Goal: Browse casually

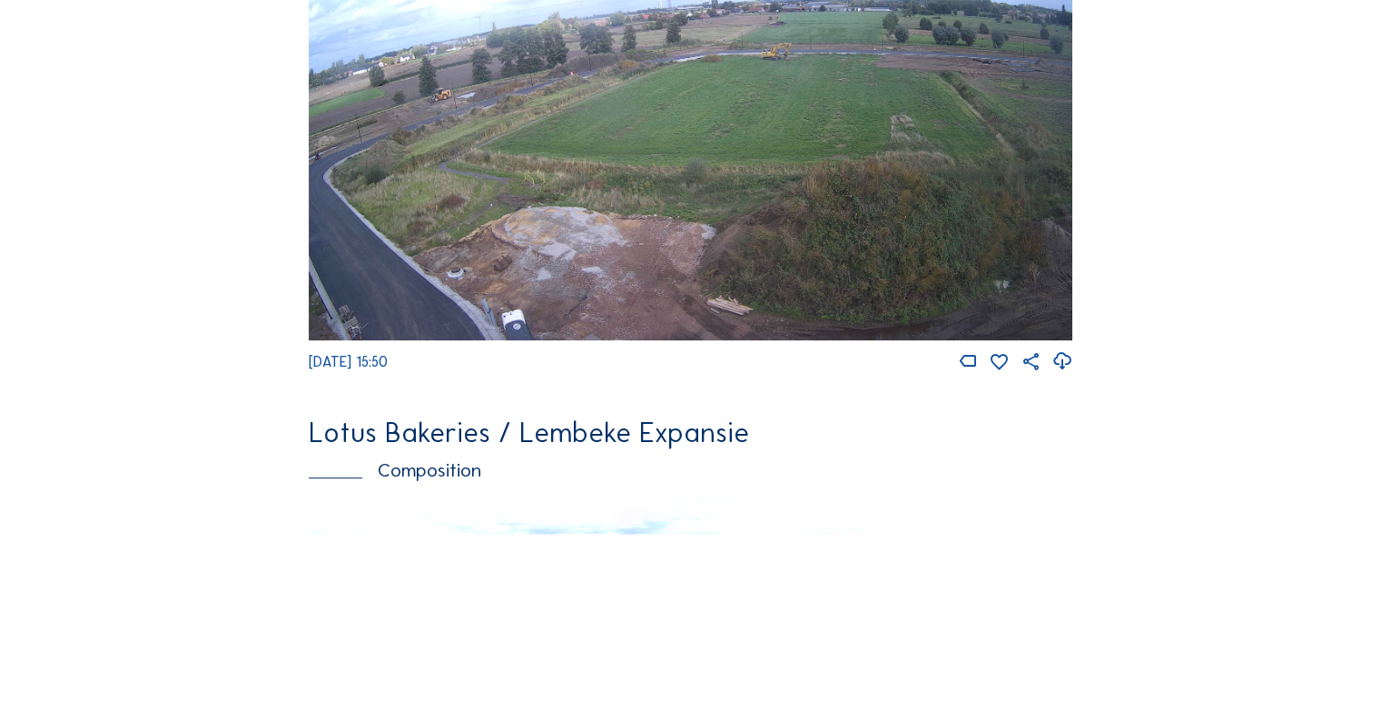
scroll to position [1180, 0]
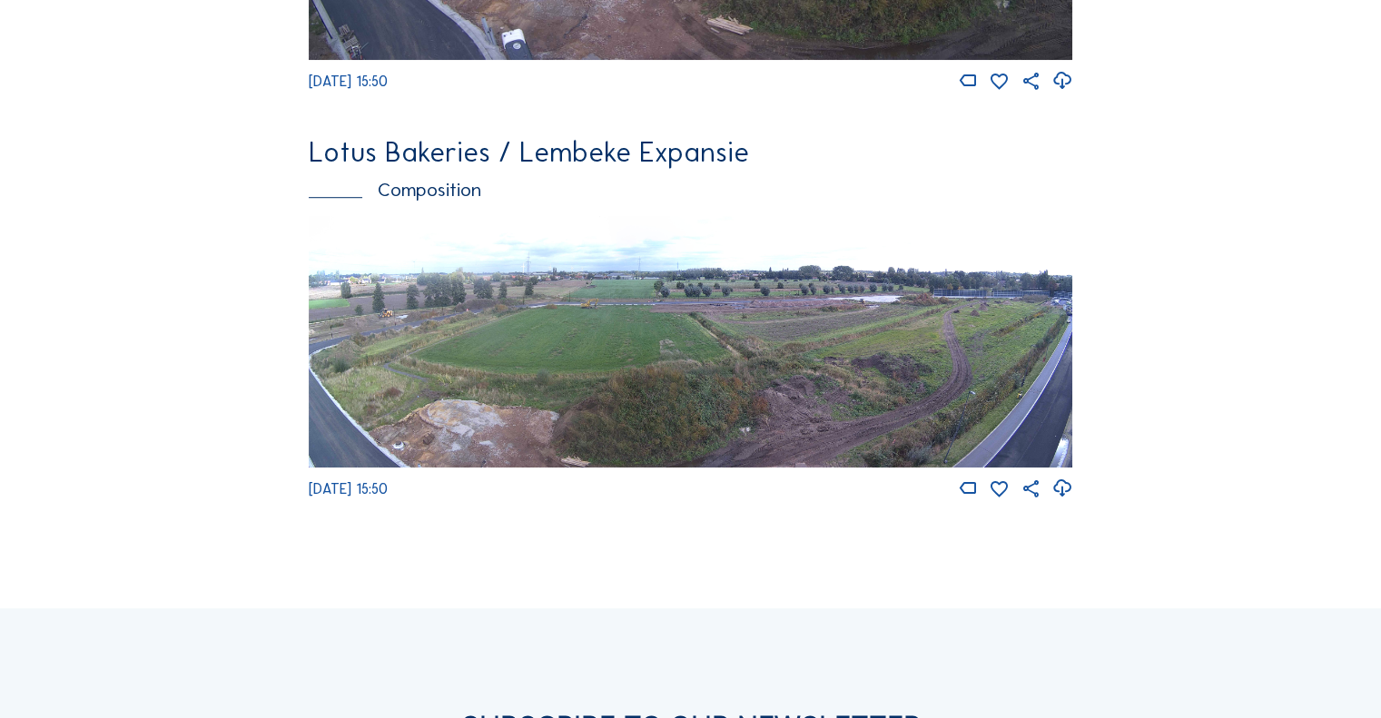
click at [650, 359] on img at bounding box center [691, 342] width 764 height 252
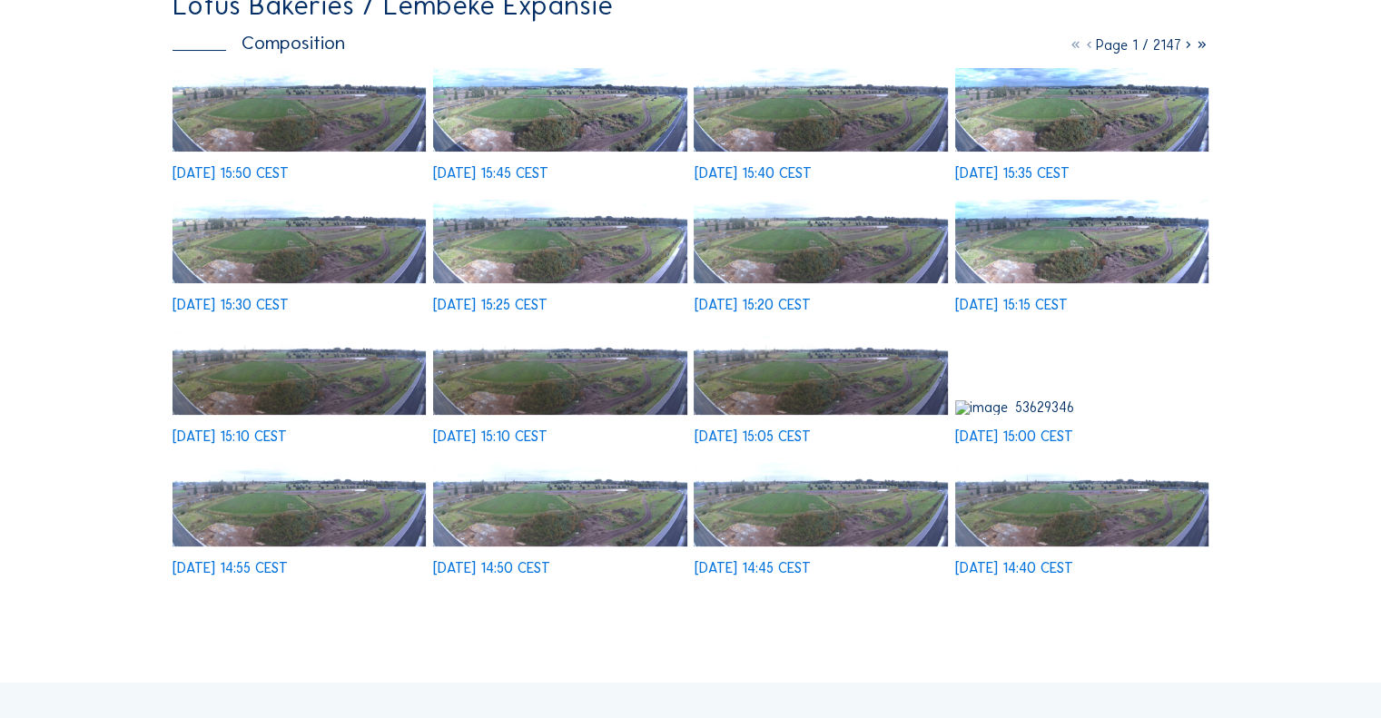
scroll to position [182, 0]
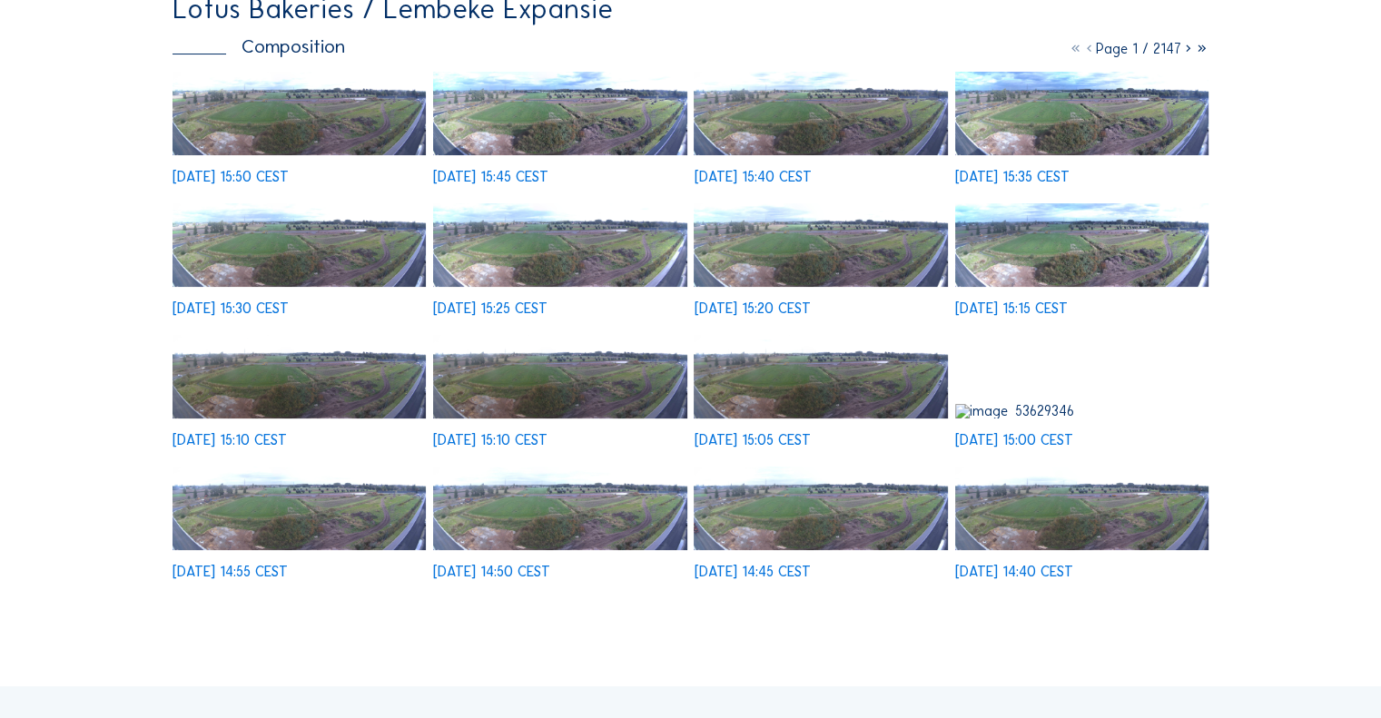
click at [1049, 367] on div "[DATE] 15:00 CEST" at bounding box center [1081, 391] width 253 height 112
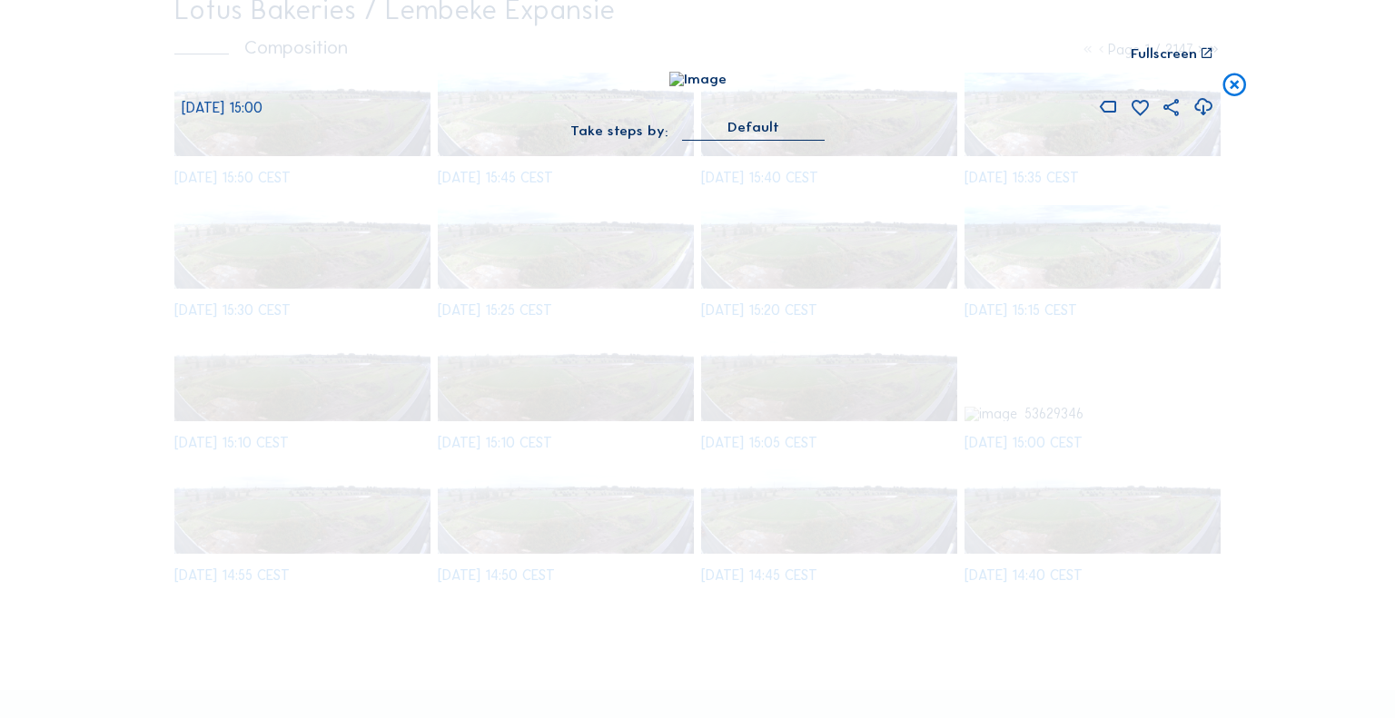
click at [153, 258] on div "Scroll to travel through time | Press 'Alt' Button + Scroll to Zoom | Click and…" at bounding box center [697, 359] width 1395 height 718
click at [1239, 99] on icon at bounding box center [1234, 86] width 28 height 29
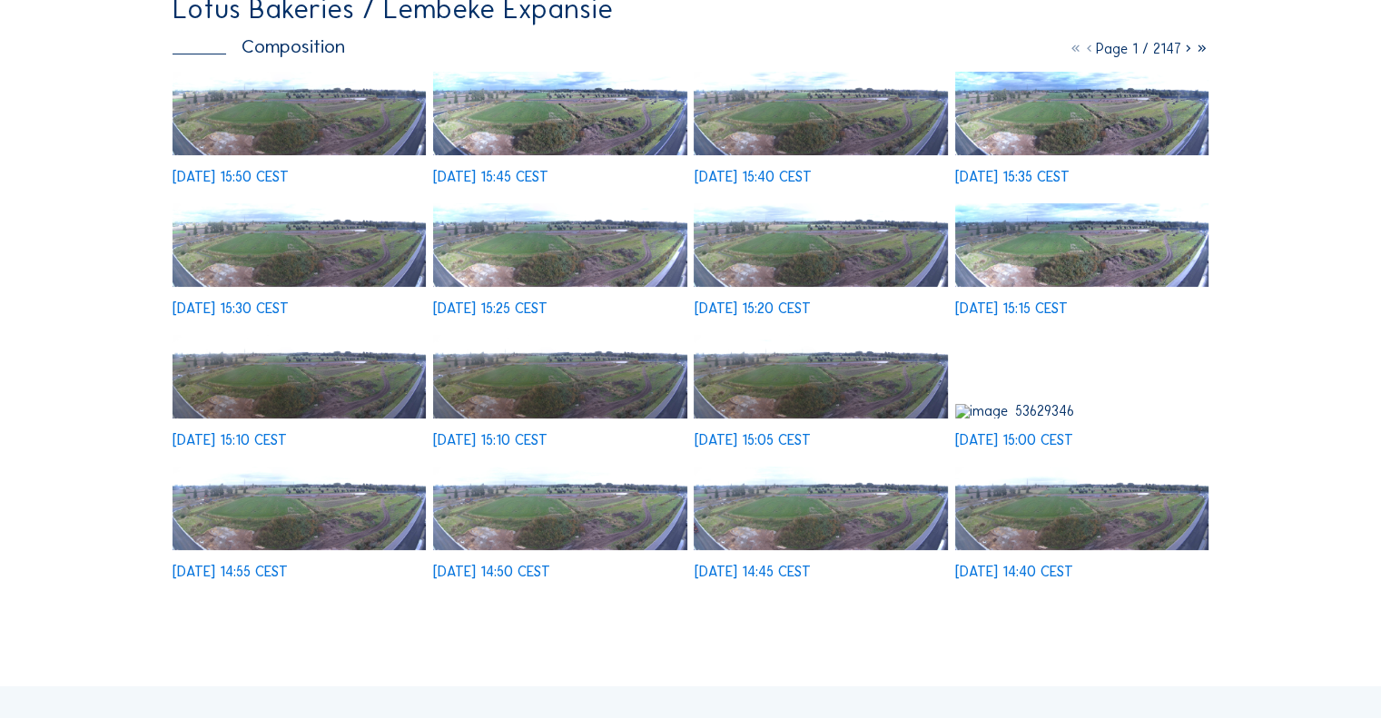
click at [789, 390] on img at bounding box center [820, 377] width 253 height 84
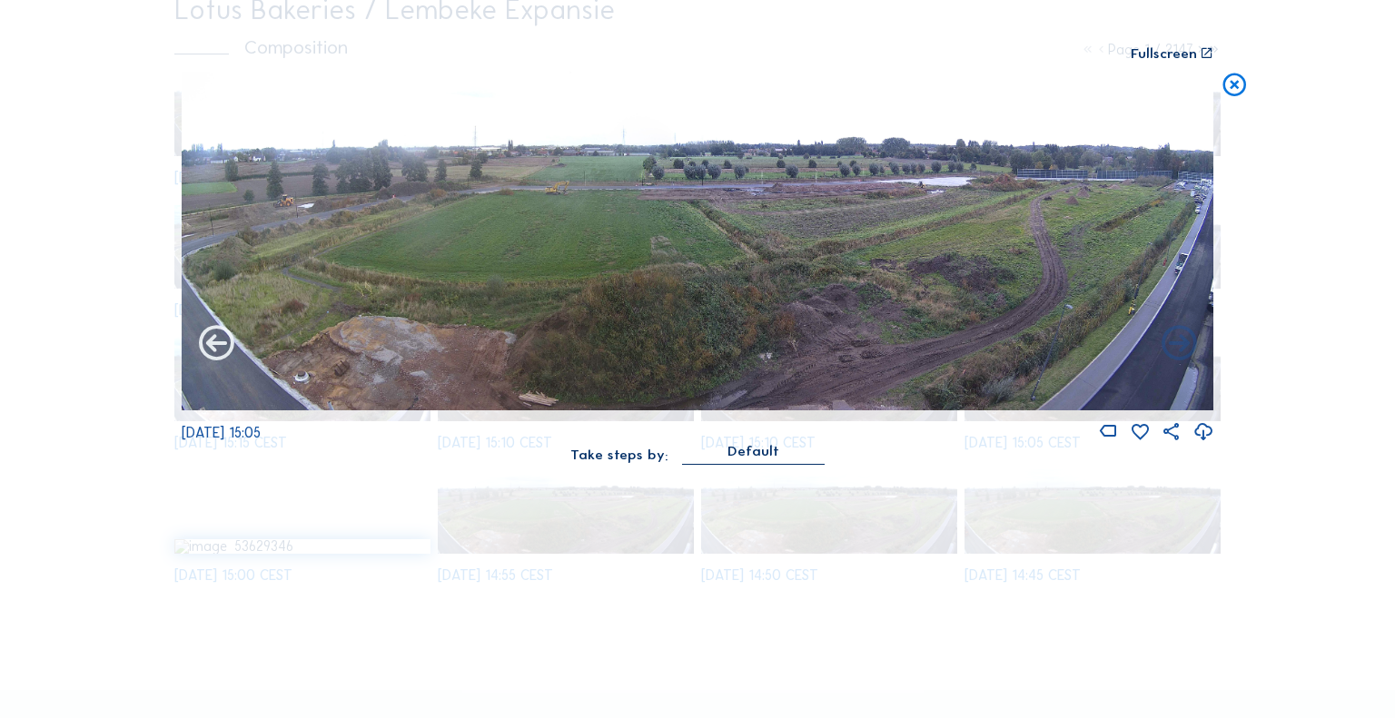
click at [212, 336] on icon at bounding box center [216, 344] width 42 height 43
click at [221, 350] on icon at bounding box center [216, 344] width 42 height 43
click at [225, 339] on icon at bounding box center [216, 344] width 42 height 43
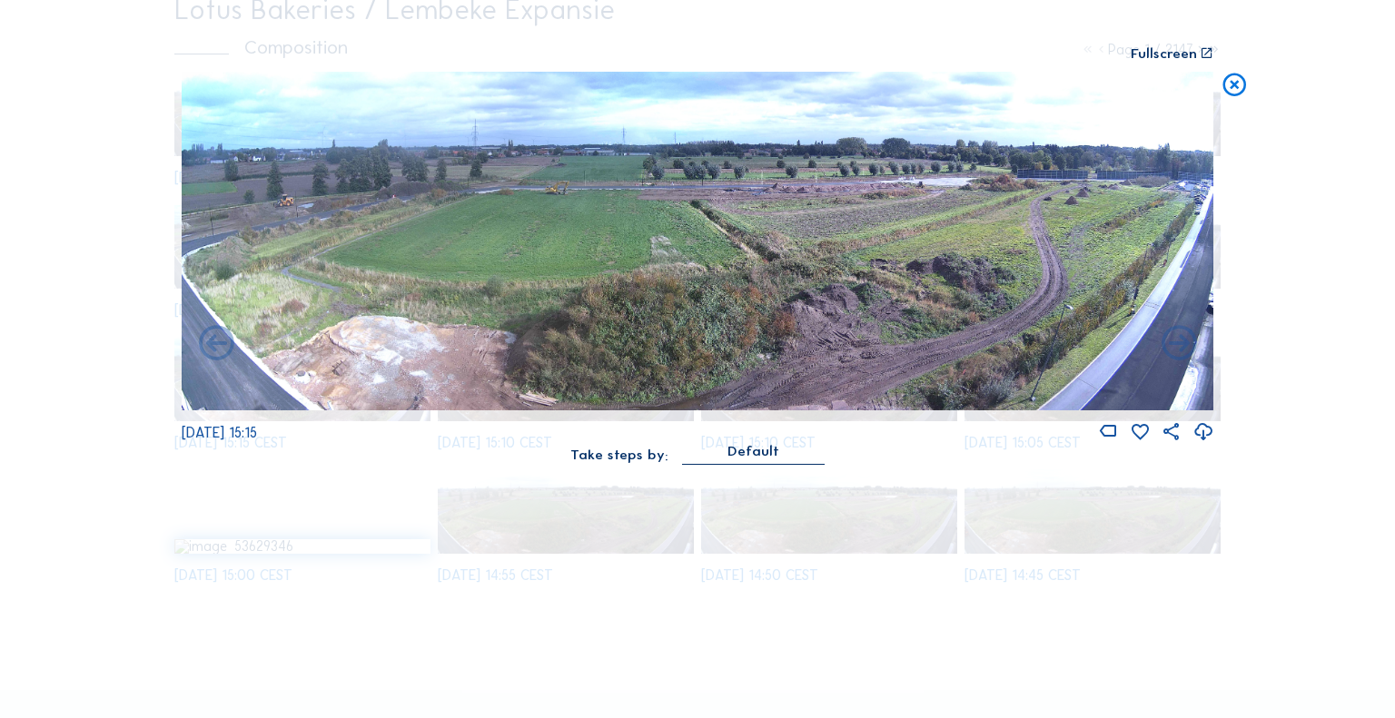
click at [1241, 89] on icon at bounding box center [1234, 86] width 28 height 29
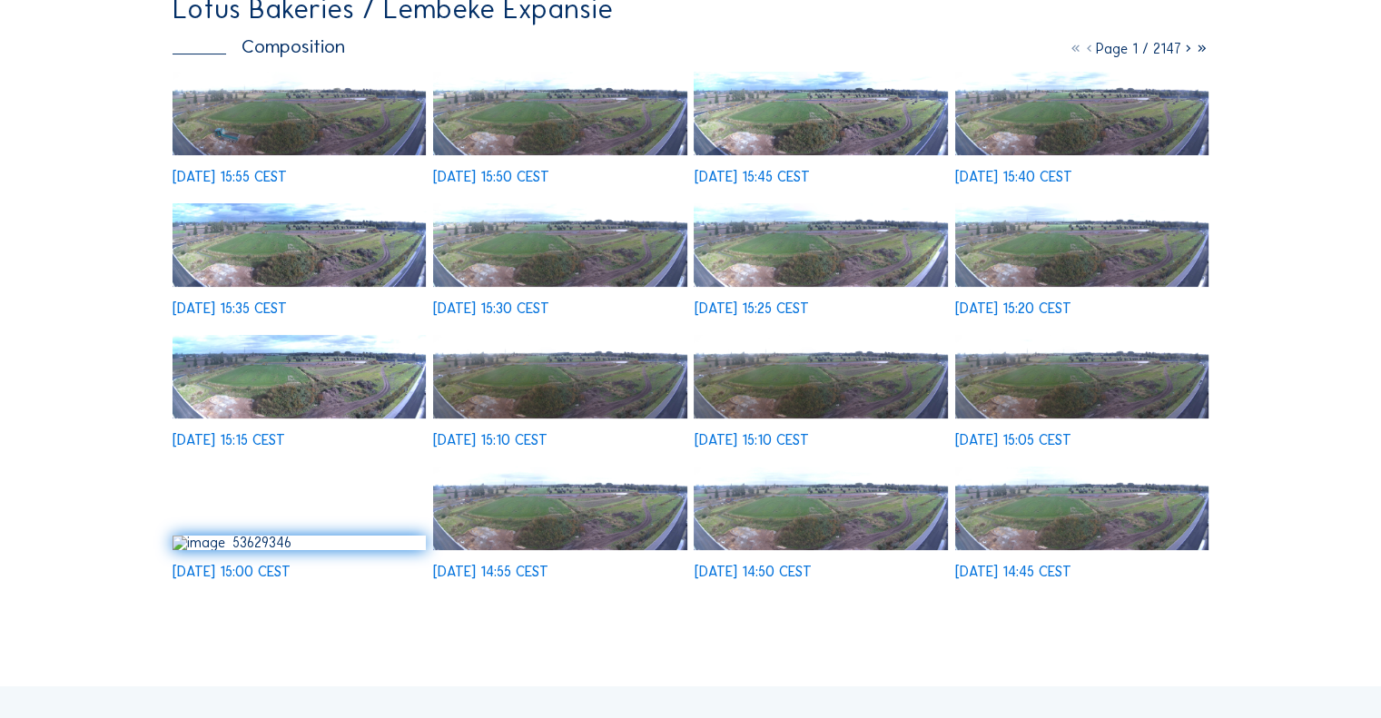
scroll to position [0, 0]
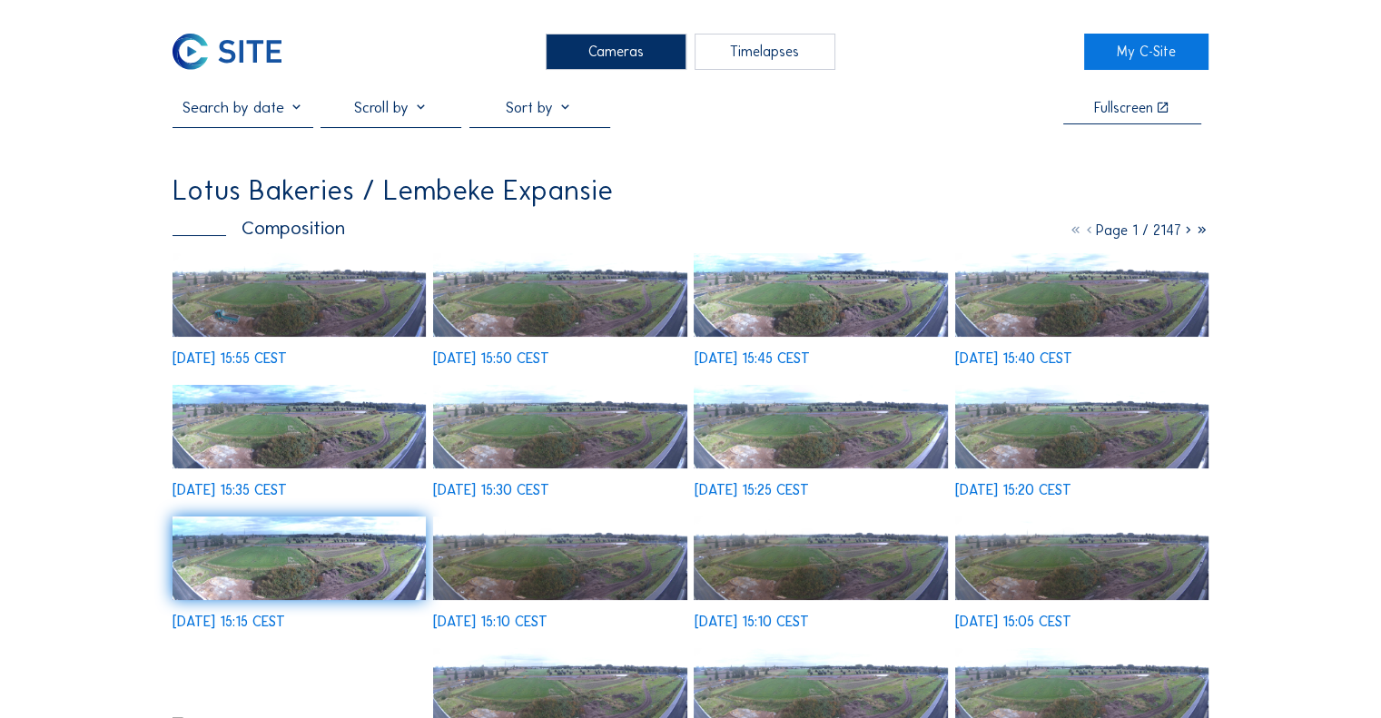
click at [565, 37] on div "Cameras" at bounding box center [616, 52] width 141 height 36
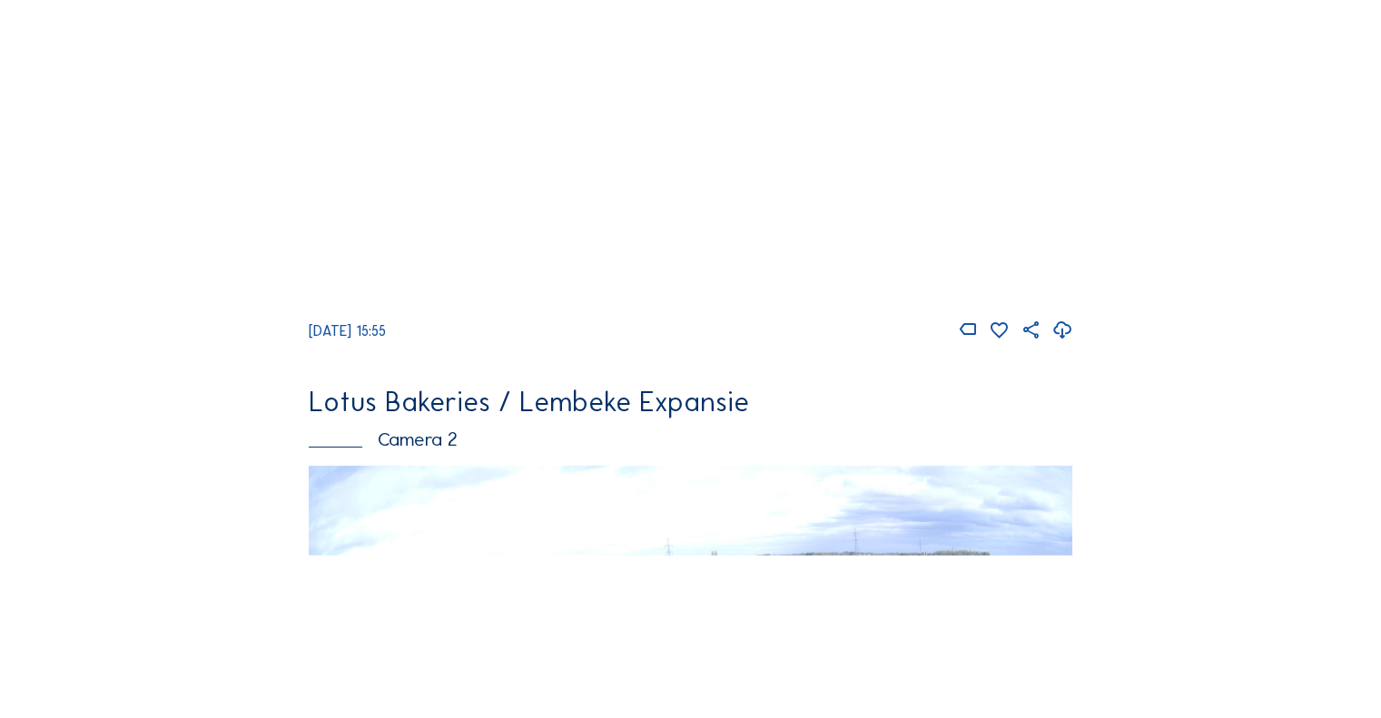
scroll to position [545, 0]
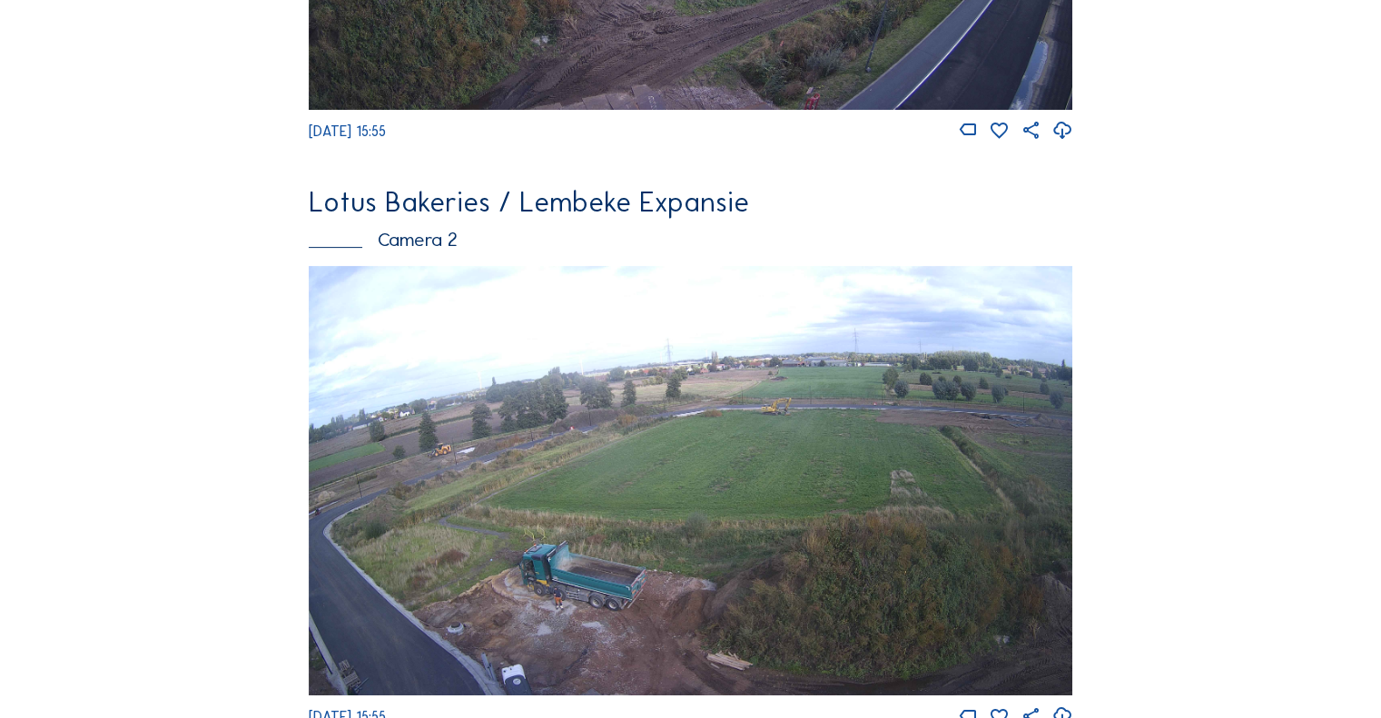
click at [615, 390] on img at bounding box center [691, 480] width 764 height 429
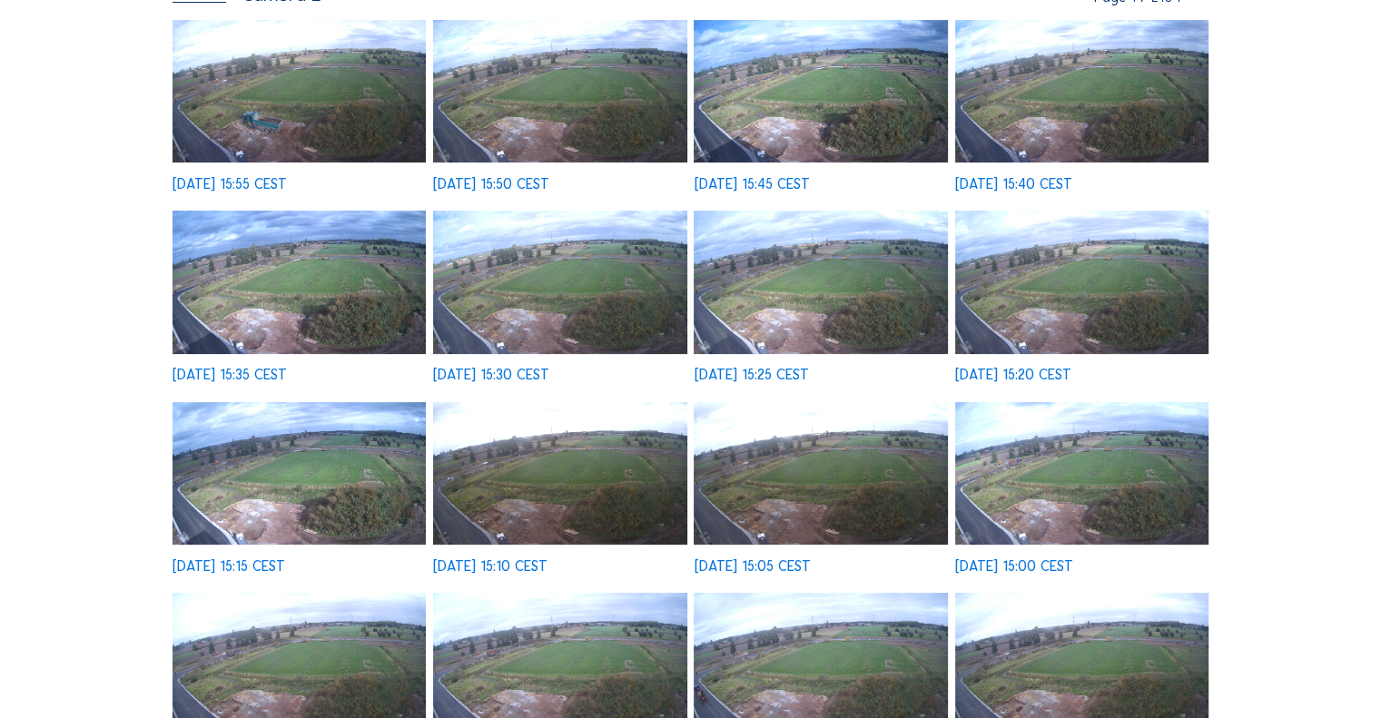
scroll to position [454, 0]
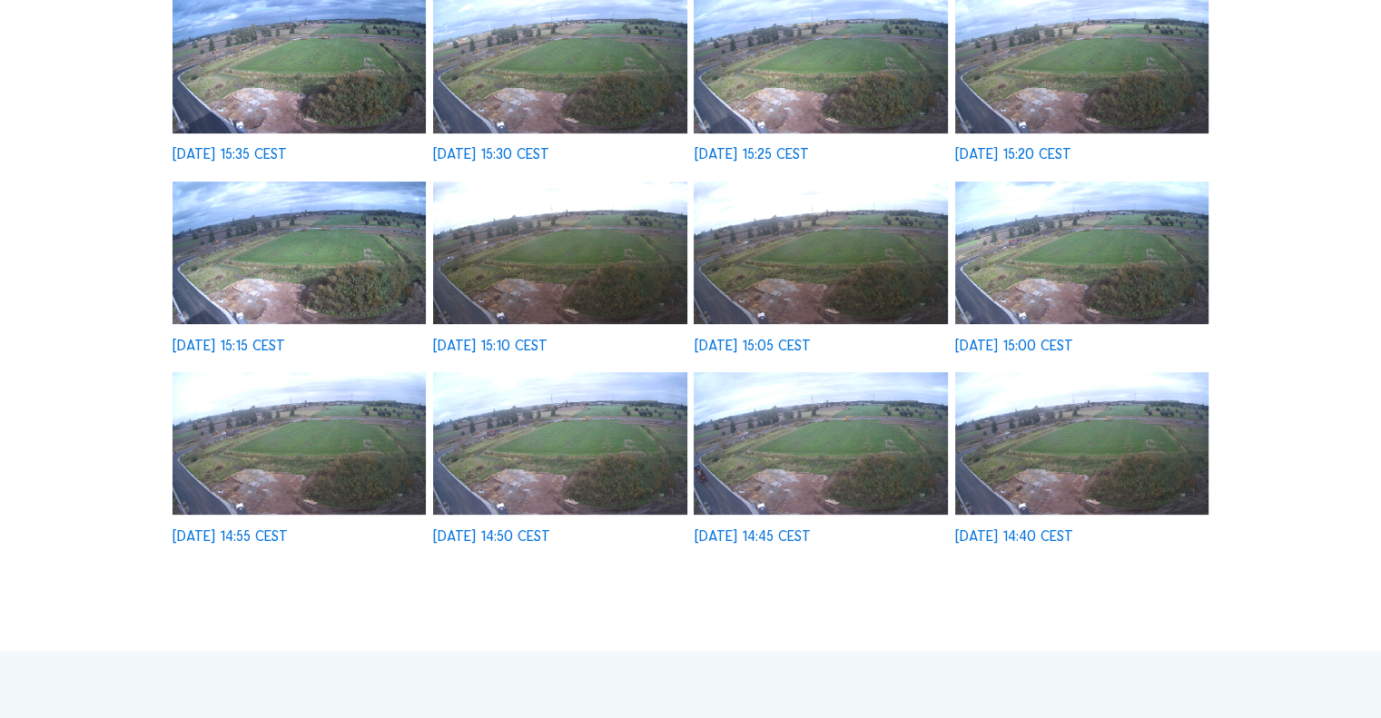
click at [1058, 242] on img at bounding box center [1081, 253] width 253 height 143
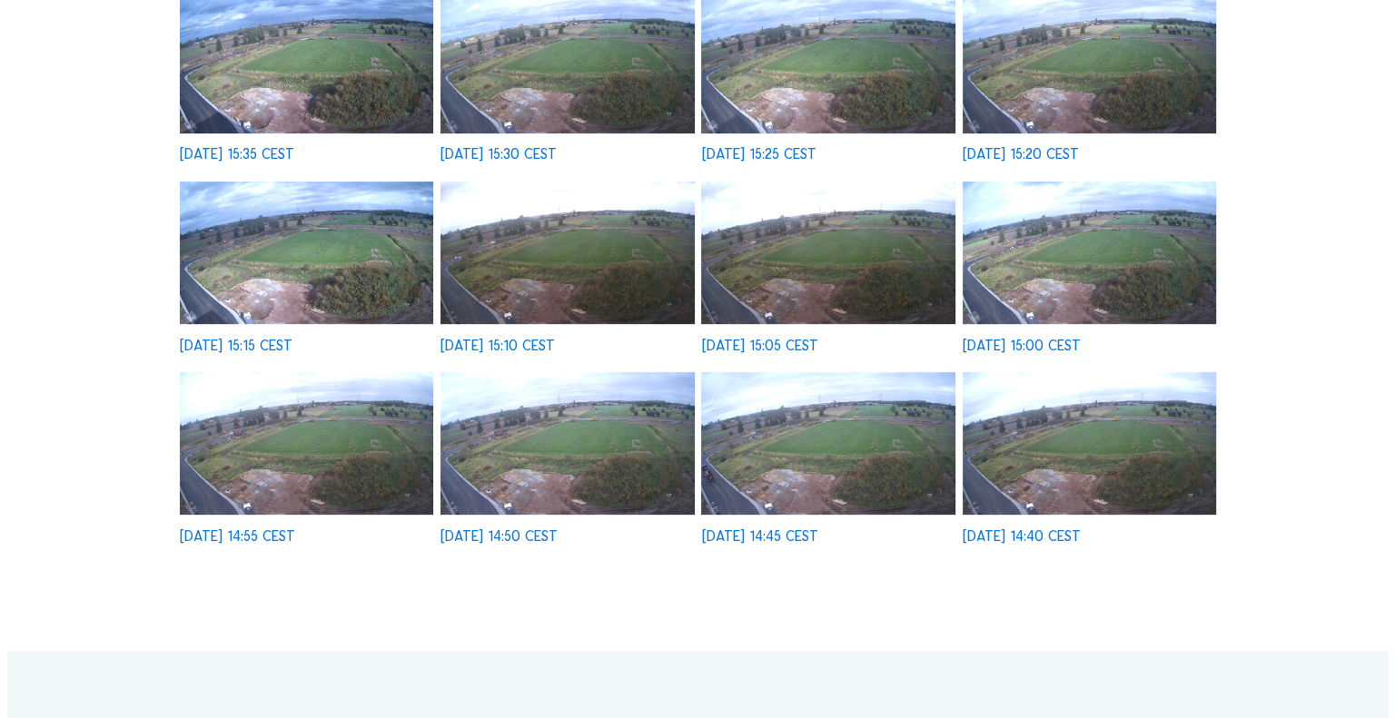
scroll to position [456, 0]
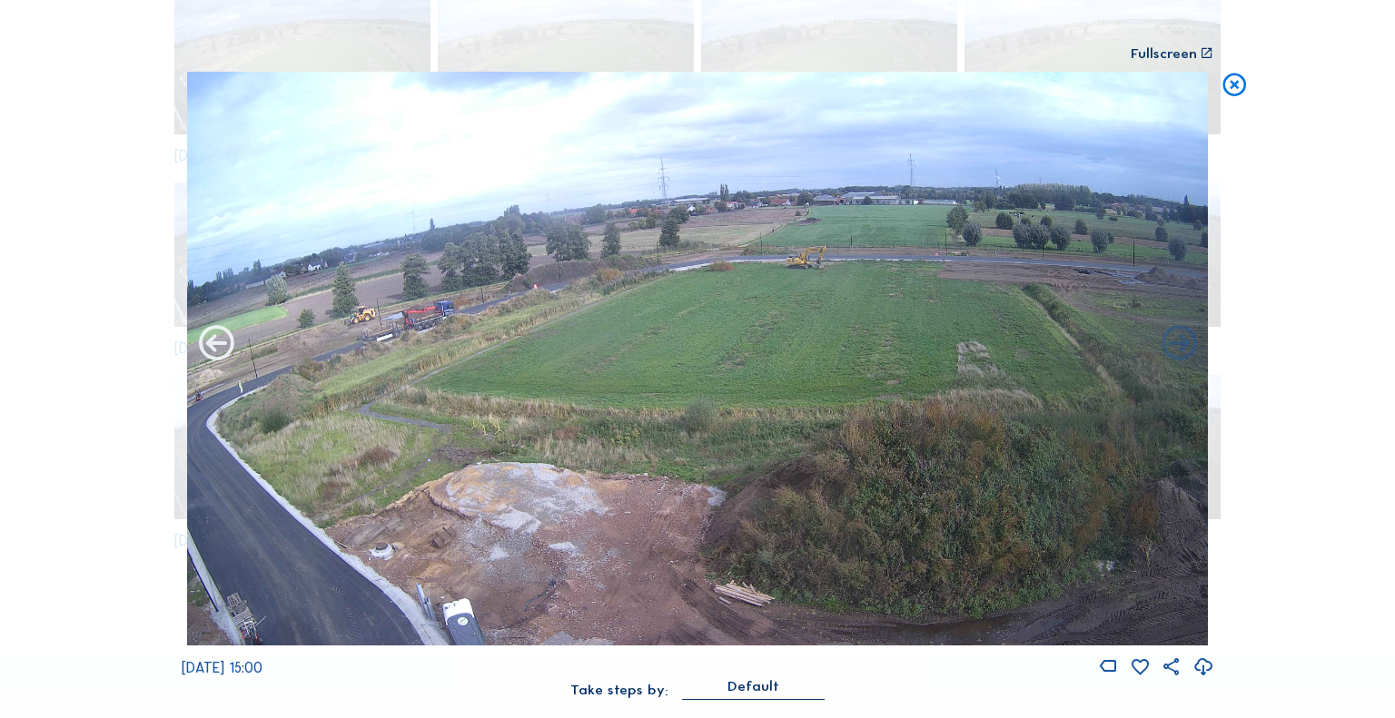
click at [231, 351] on icon at bounding box center [216, 344] width 42 height 43
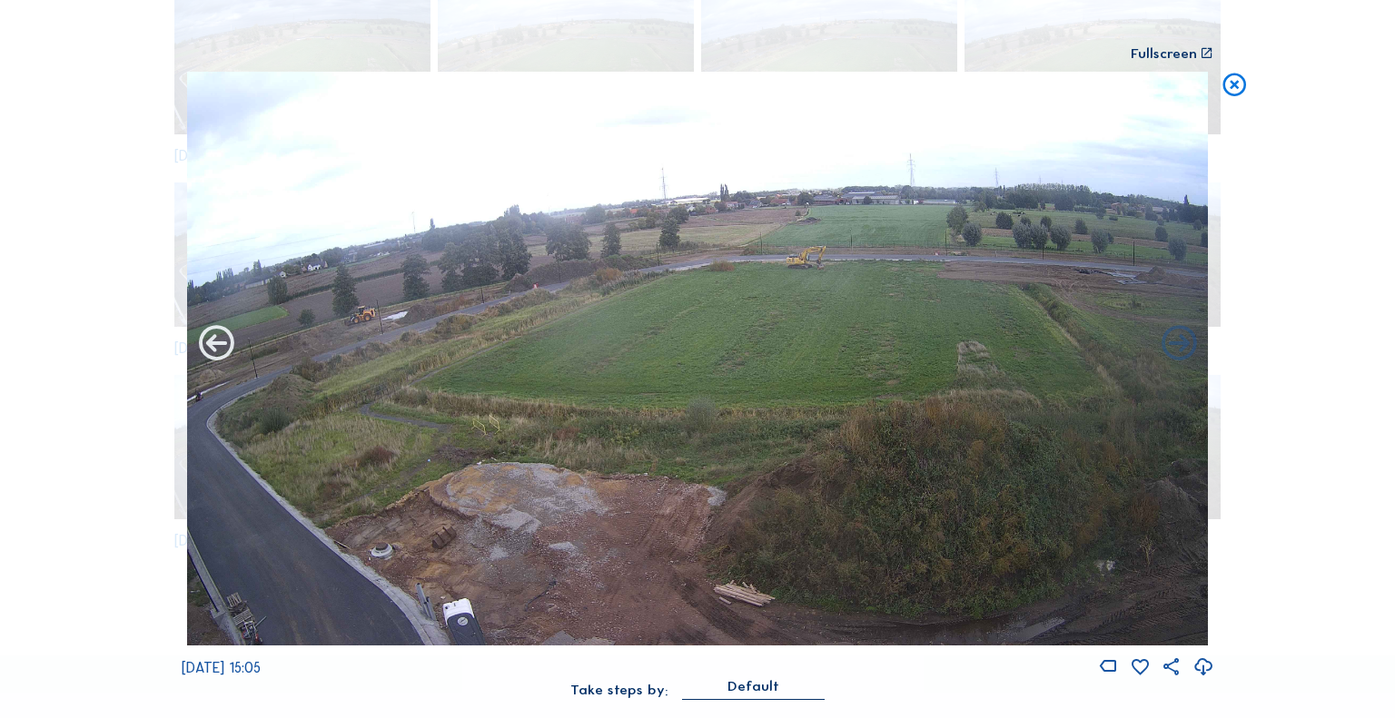
click at [224, 345] on icon at bounding box center [216, 344] width 42 height 43
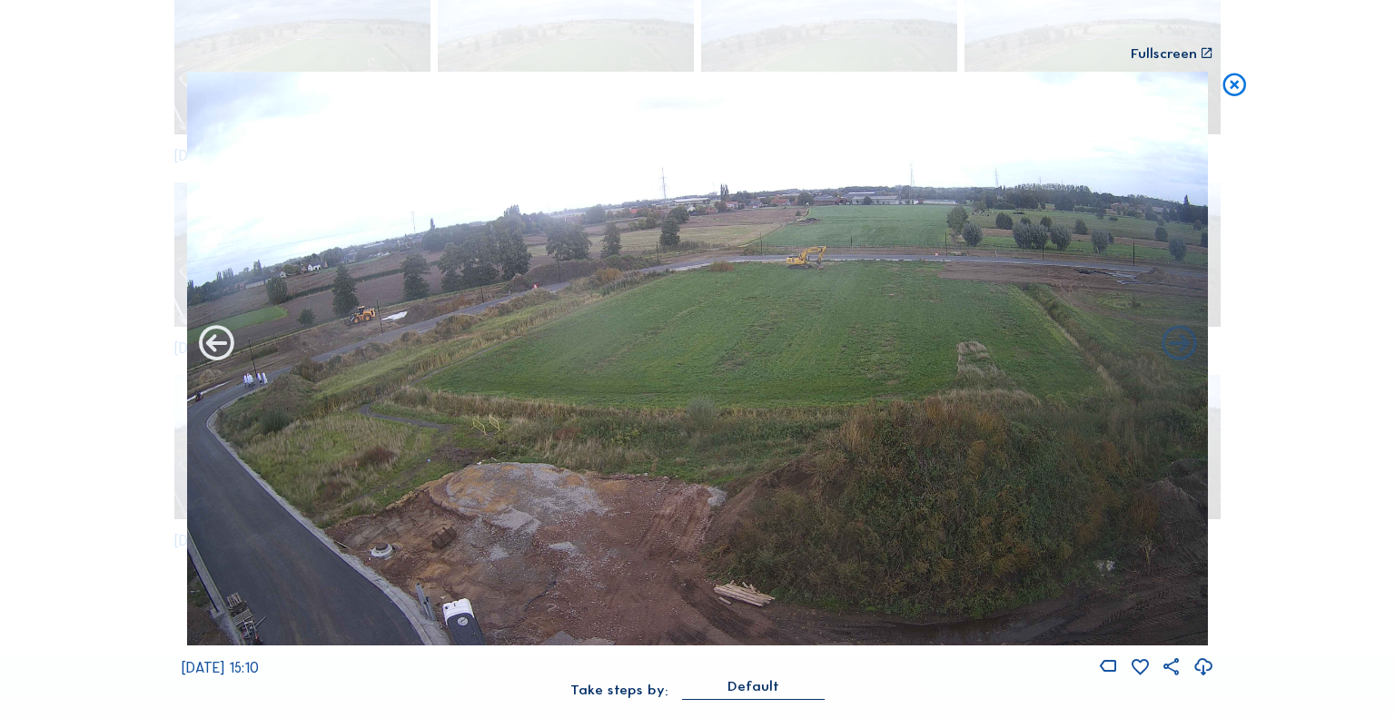
click at [228, 347] on icon at bounding box center [216, 344] width 42 height 43
click at [211, 354] on icon at bounding box center [216, 344] width 42 height 43
click at [222, 344] on icon at bounding box center [216, 344] width 42 height 43
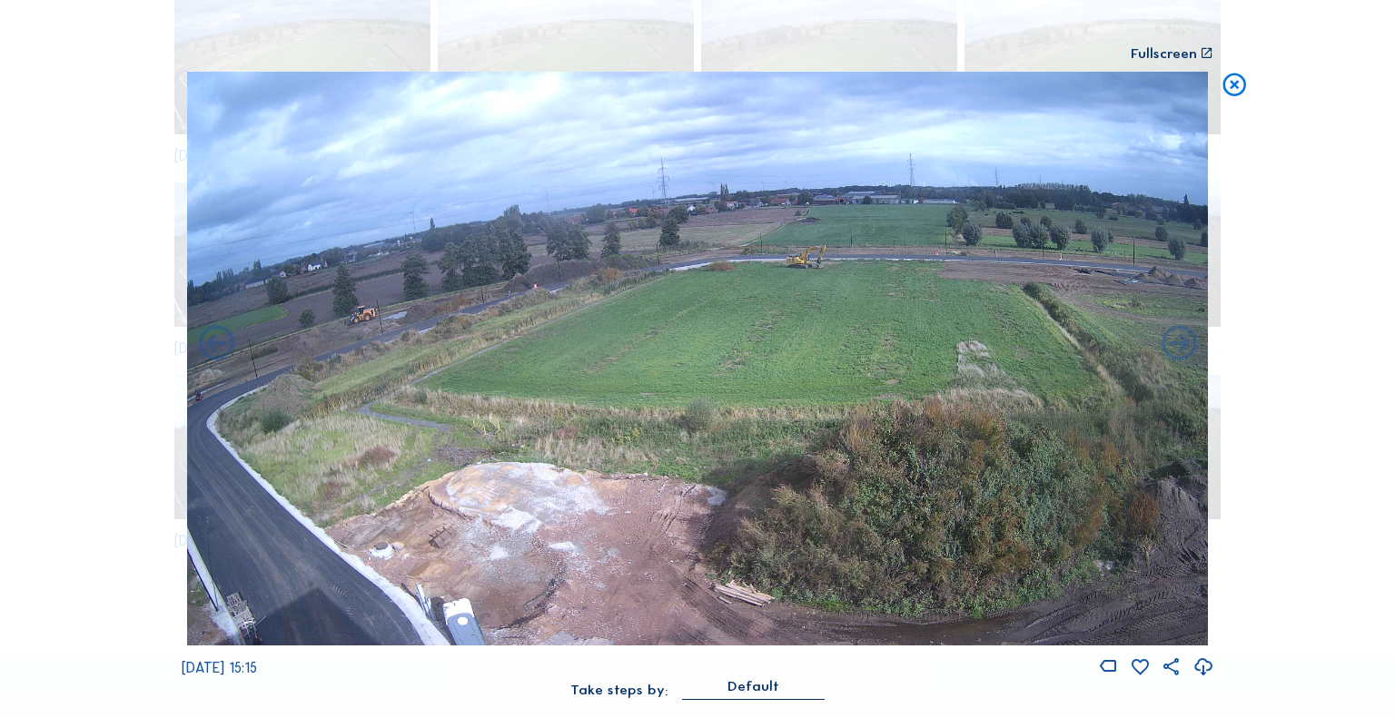
click at [1226, 96] on icon at bounding box center [1234, 86] width 28 height 29
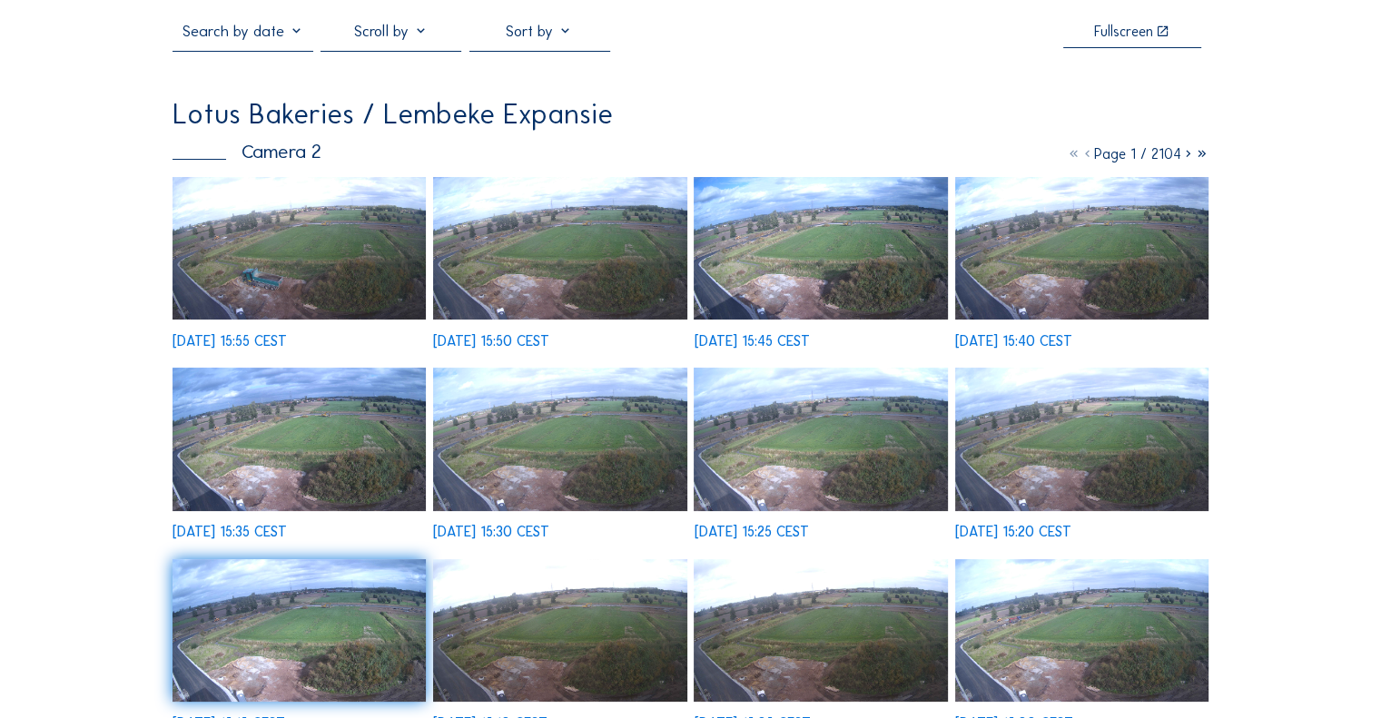
scroll to position [0, 0]
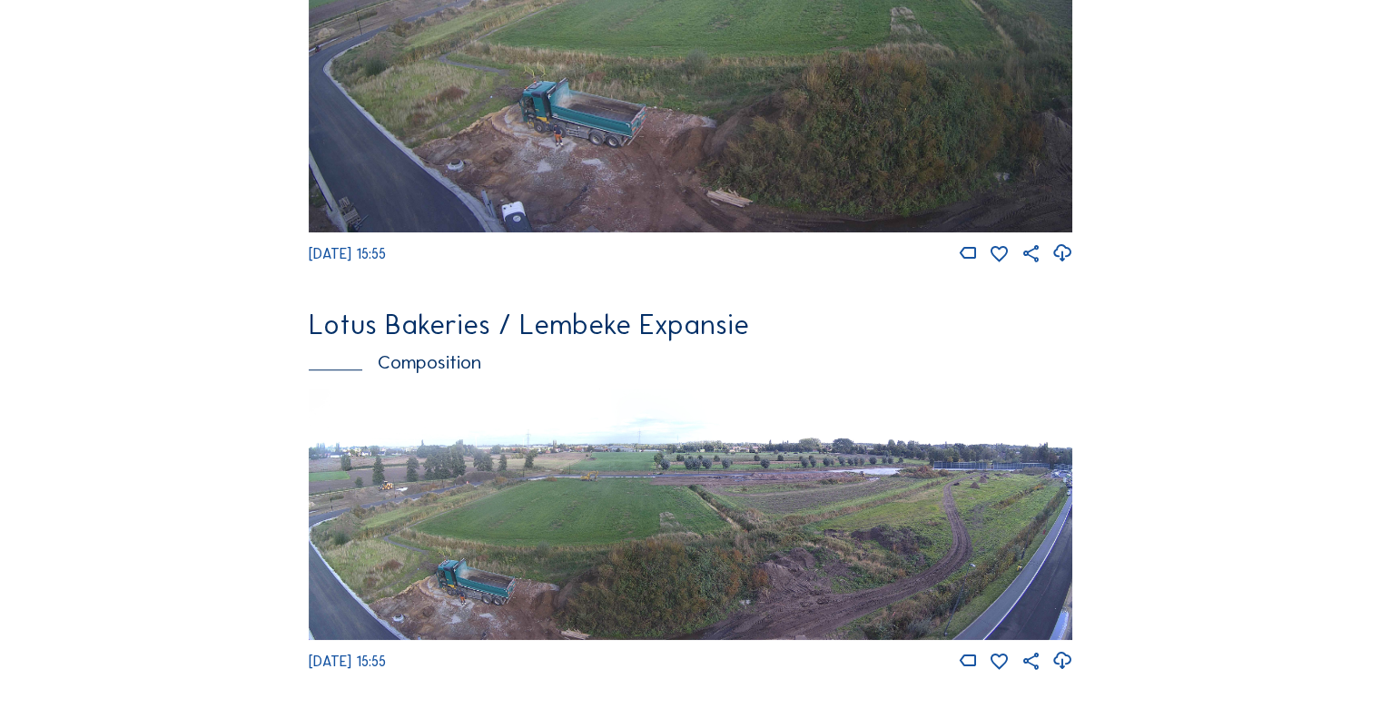
scroll to position [919, 0]
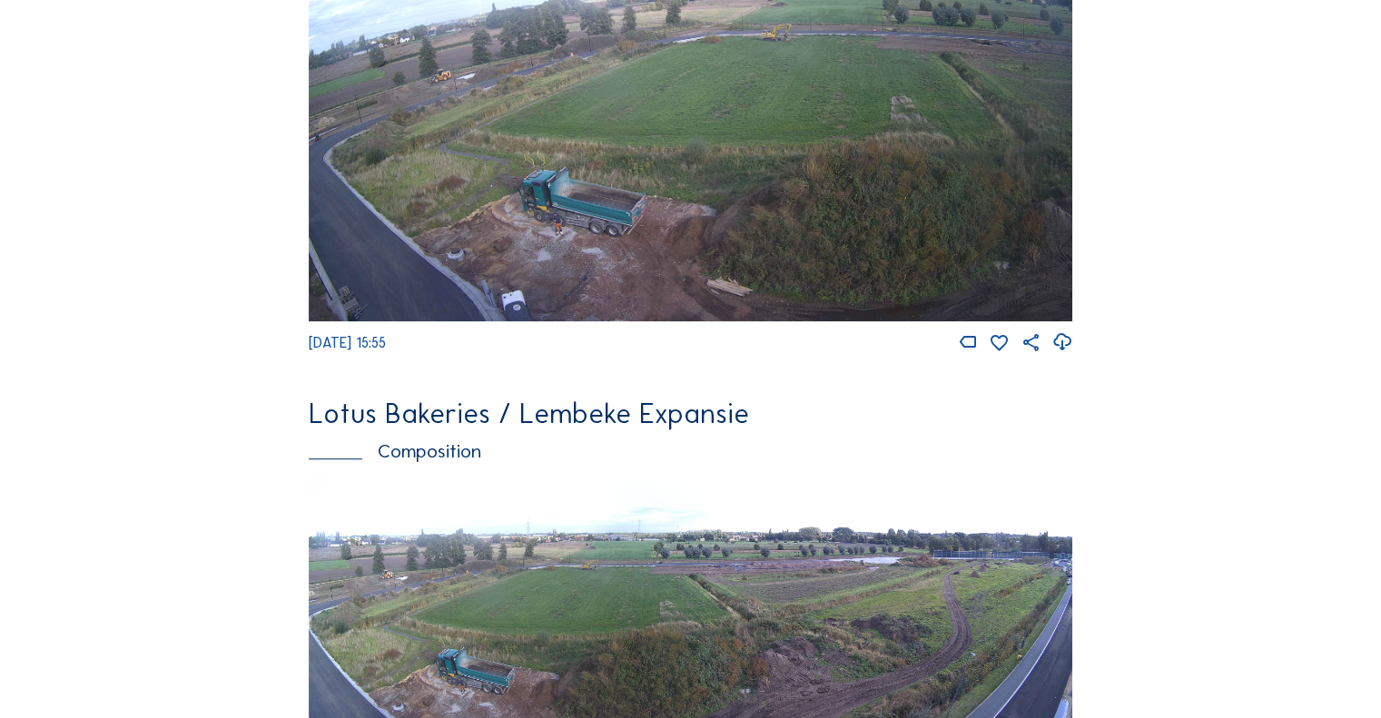
click at [533, 231] on img at bounding box center [691, 106] width 764 height 429
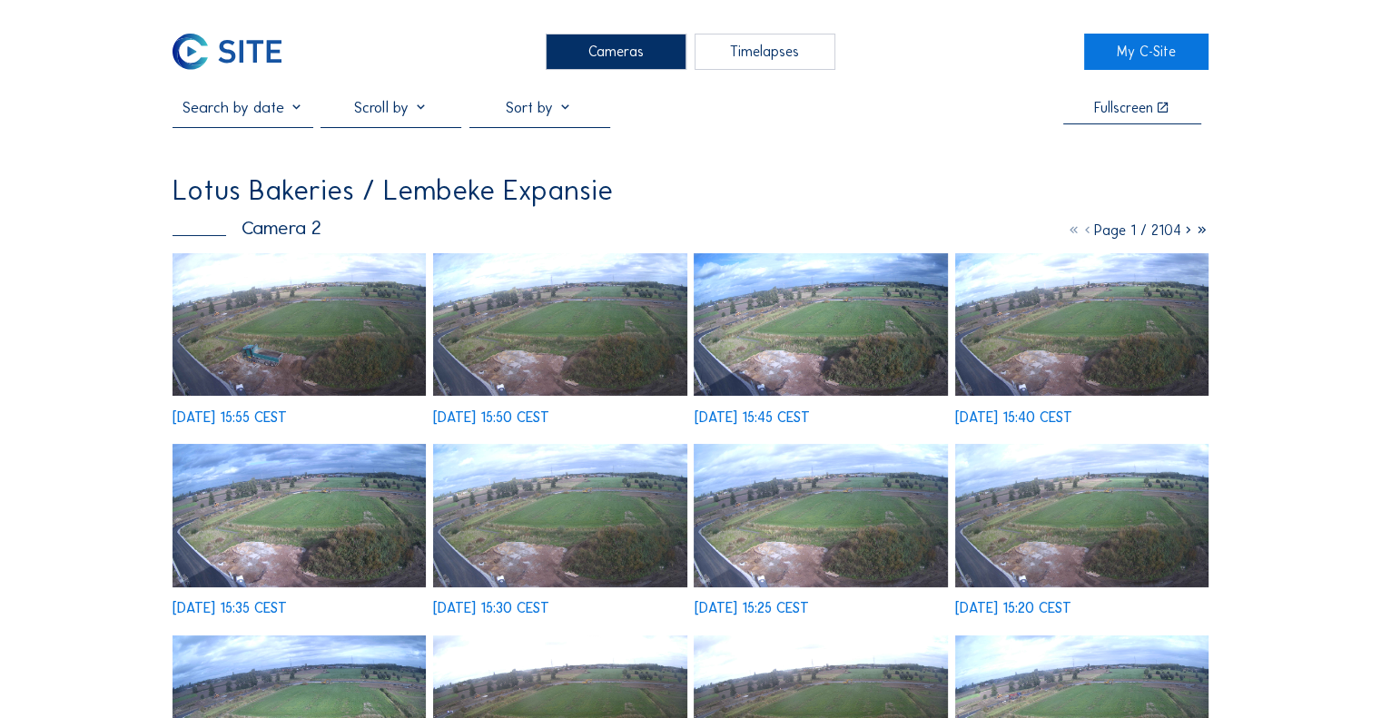
click at [271, 335] on img at bounding box center [299, 324] width 253 height 143
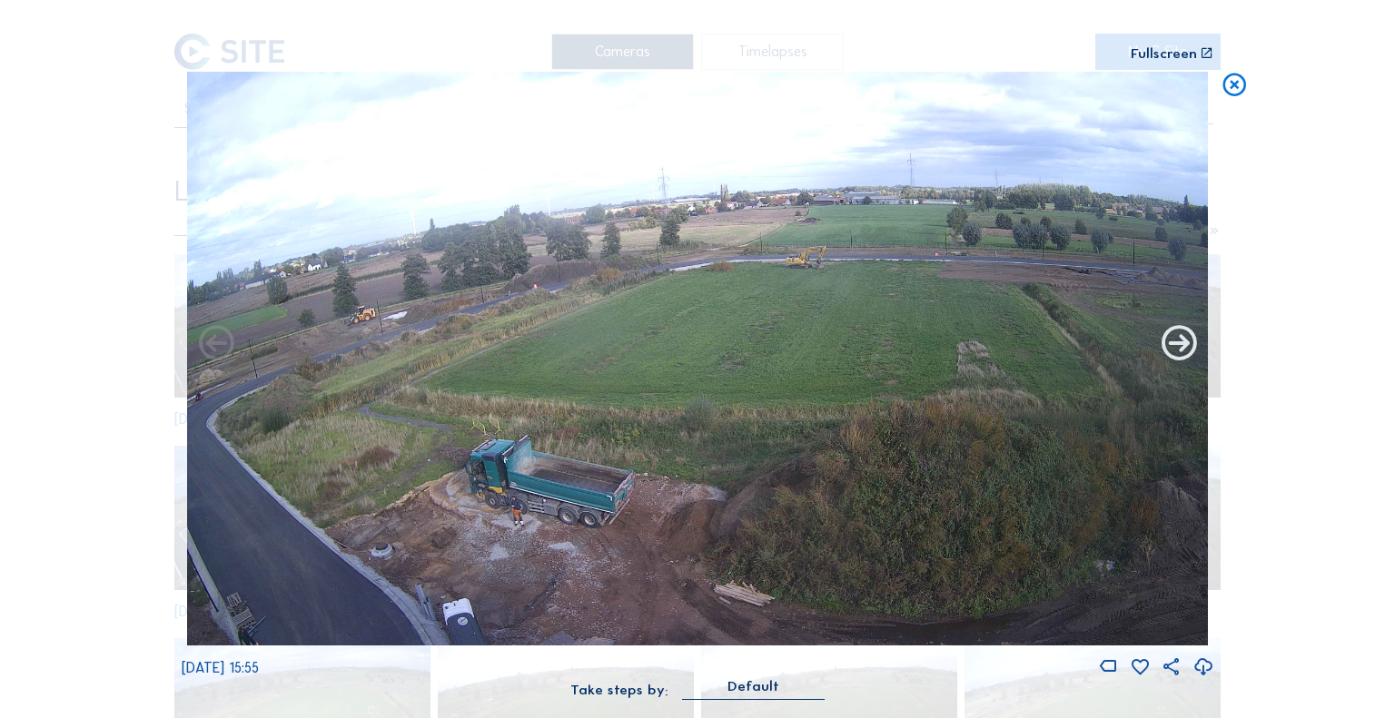
click at [1173, 343] on icon at bounding box center [1179, 344] width 42 height 43
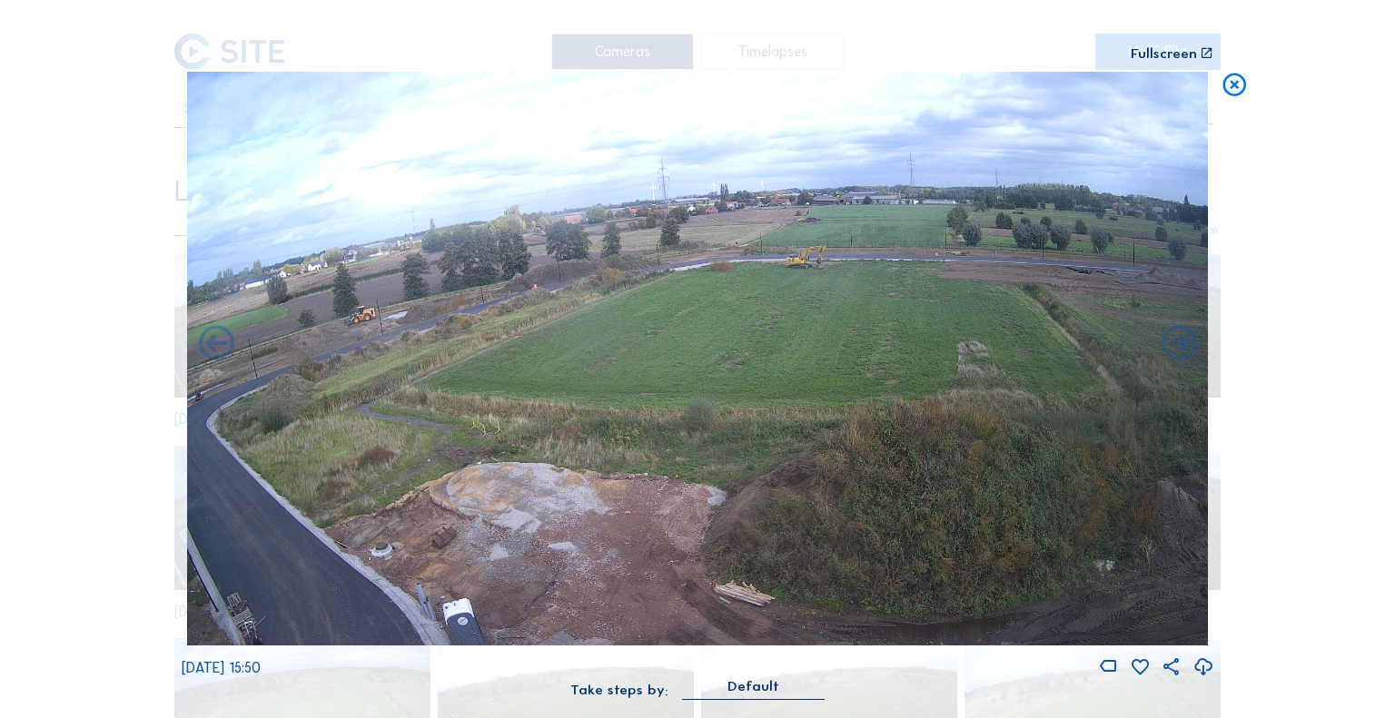
click at [1173, 343] on icon at bounding box center [1179, 344] width 42 height 43
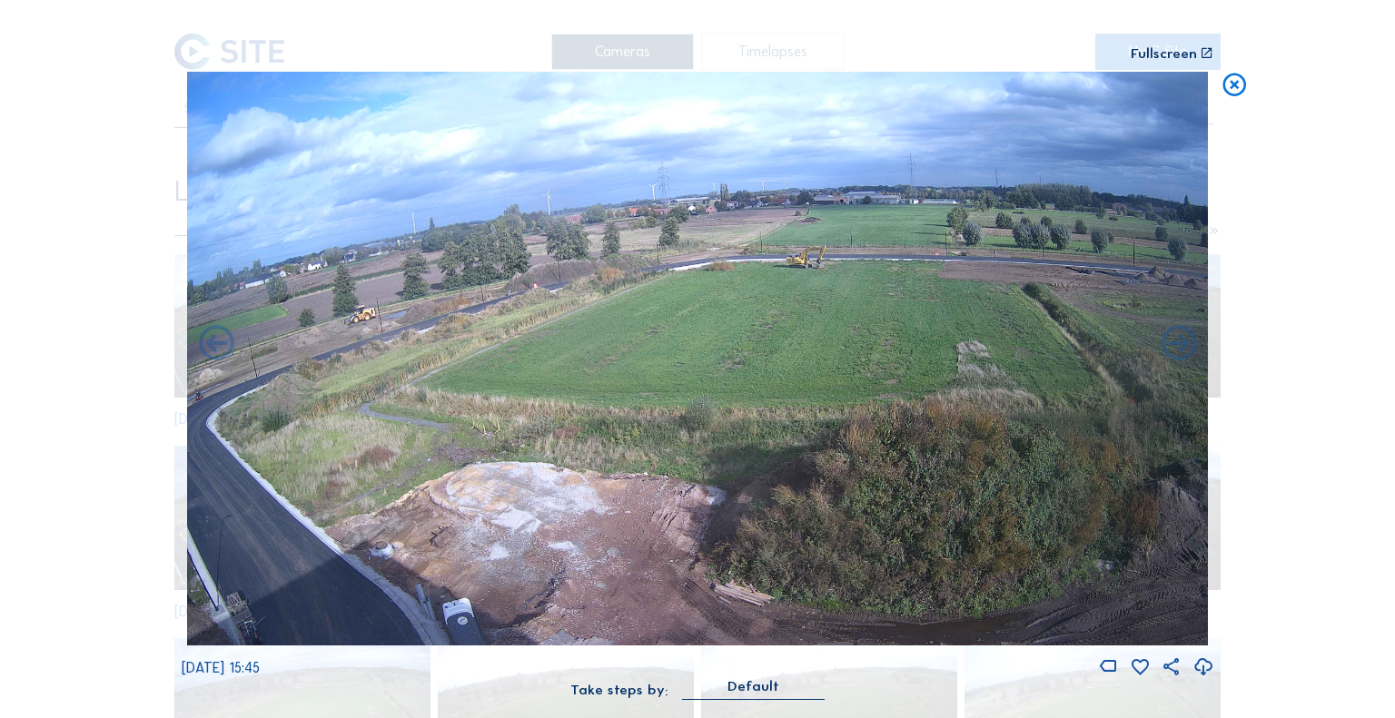
click at [1173, 343] on icon at bounding box center [1179, 344] width 42 height 43
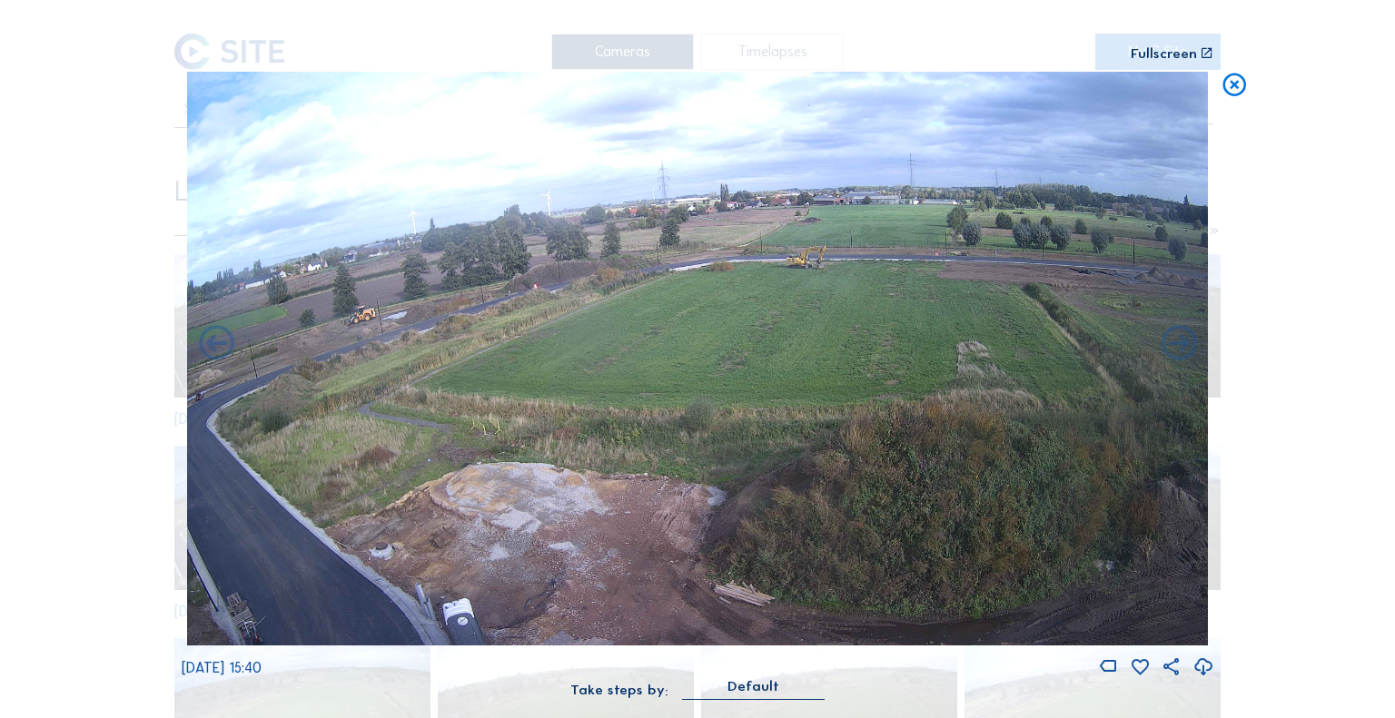
click at [1173, 343] on icon at bounding box center [1179, 344] width 42 height 43
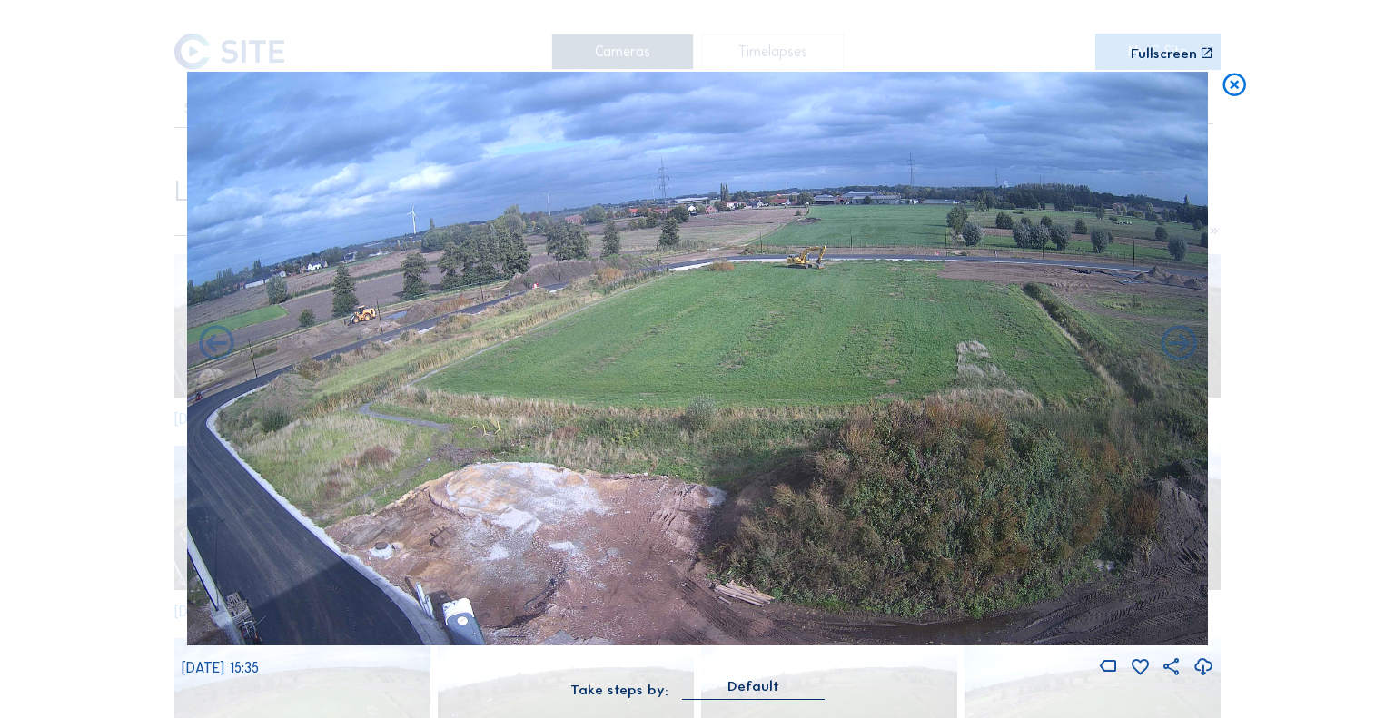
click at [1221, 93] on icon at bounding box center [1234, 86] width 28 height 29
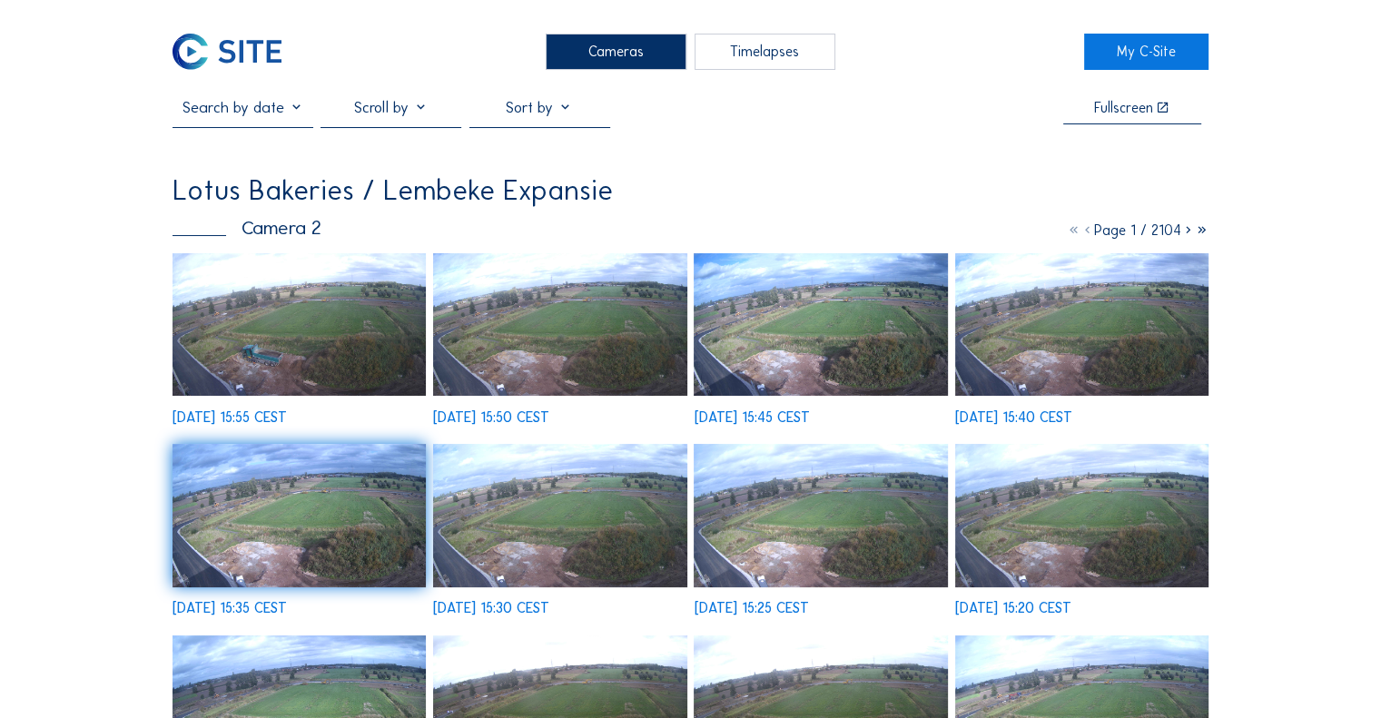
click at [627, 40] on div "Cameras" at bounding box center [616, 52] width 141 height 36
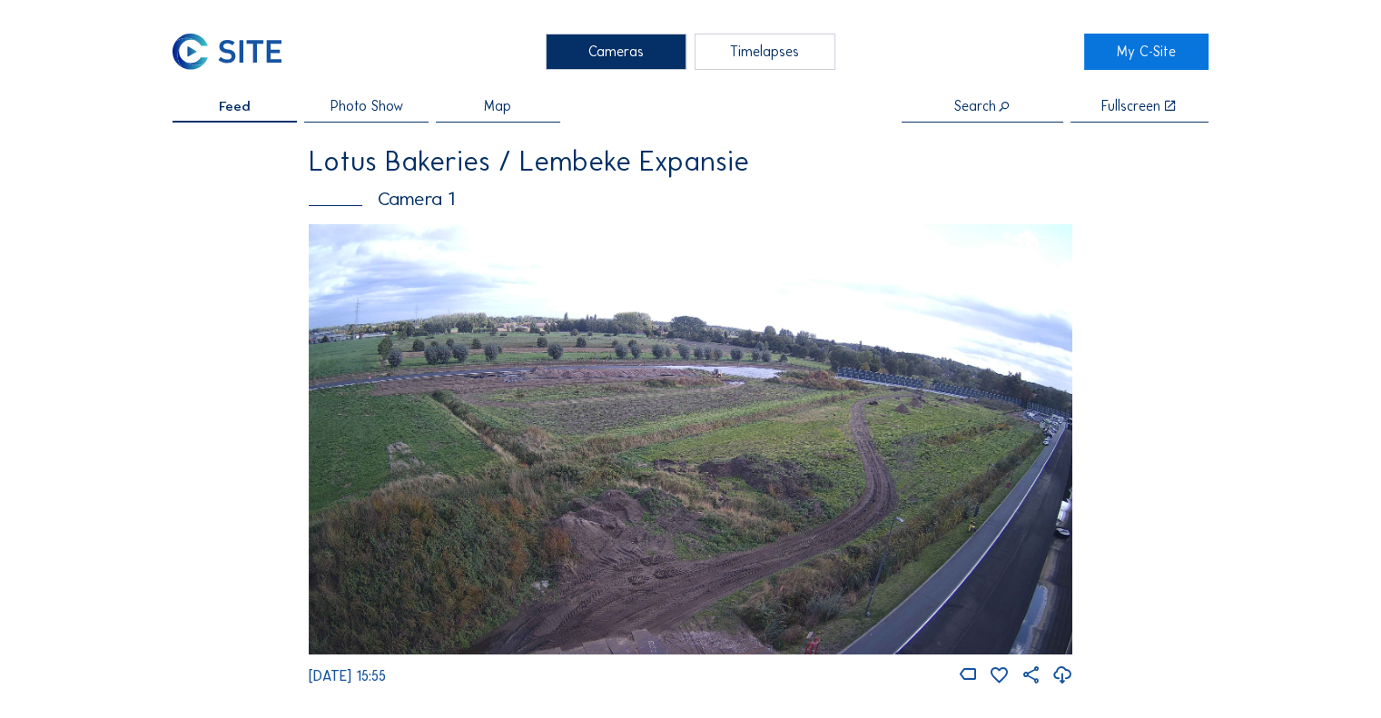
click at [522, 293] on img at bounding box center [691, 438] width 764 height 429
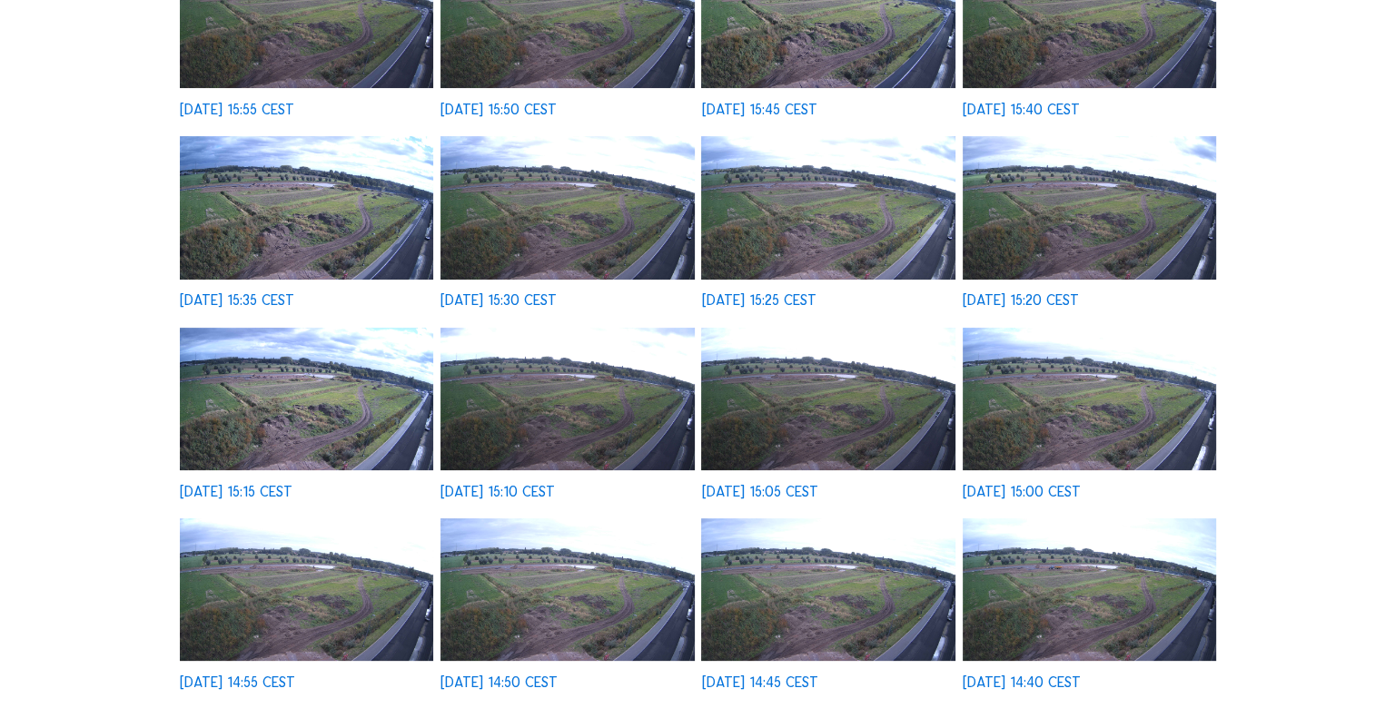
scroll to position [363, 0]
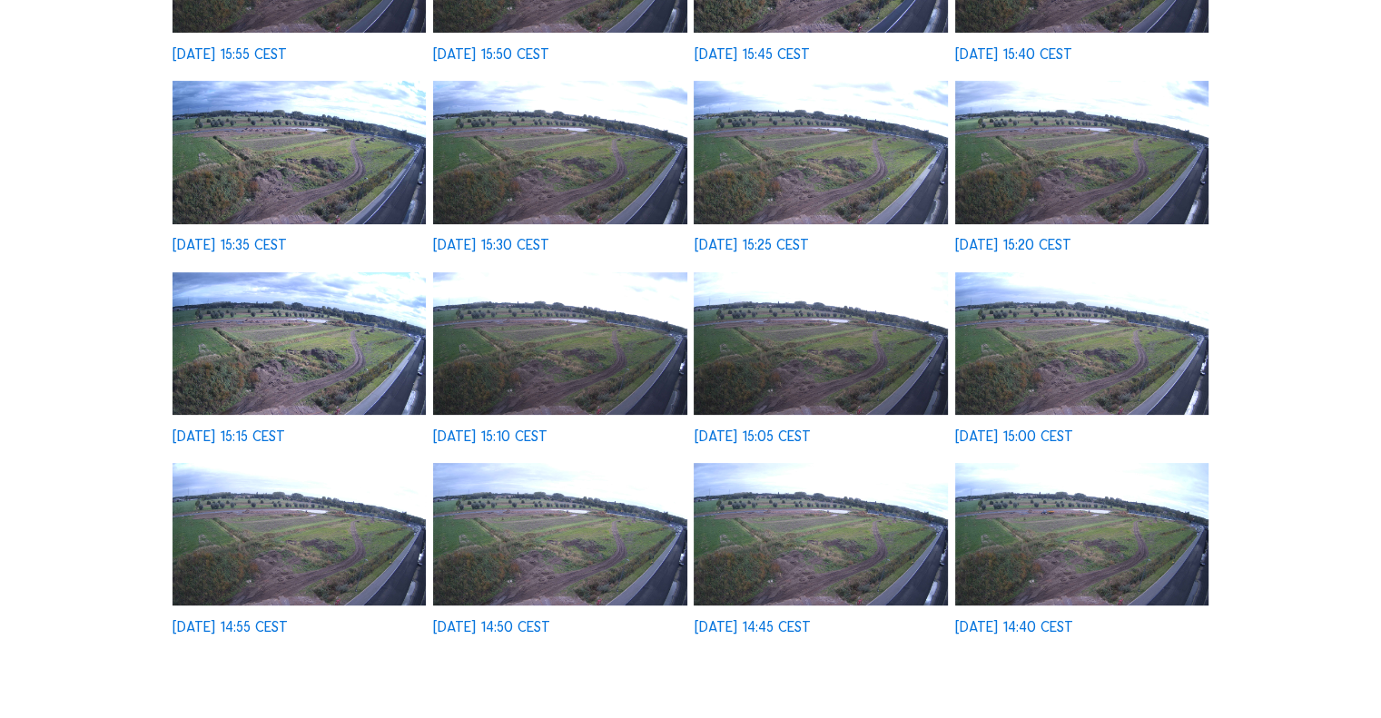
click at [352, 353] on img at bounding box center [299, 343] width 253 height 143
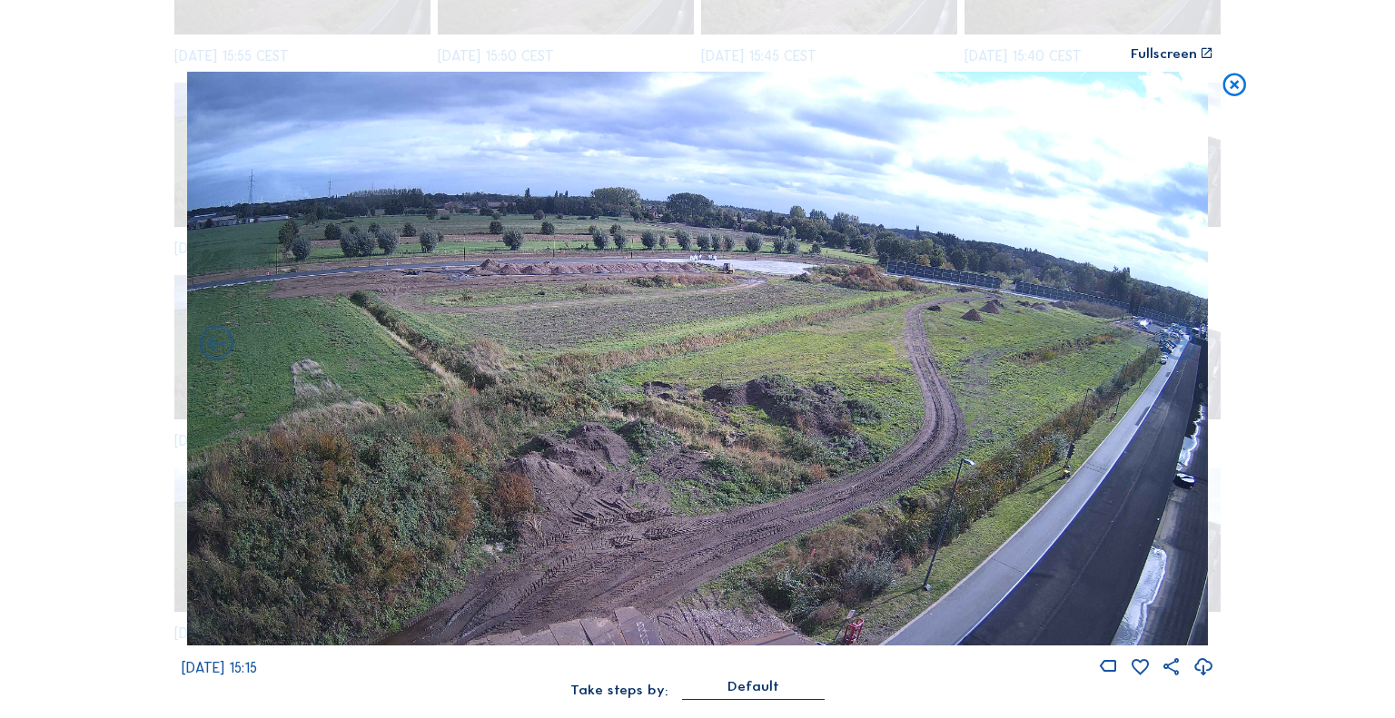
click at [679, 248] on img at bounding box center [697, 359] width 1021 height 575
click at [1201, 667] on icon at bounding box center [1202, 667] width 21 height 25
